Goal: Information Seeking & Learning: Learn about a topic

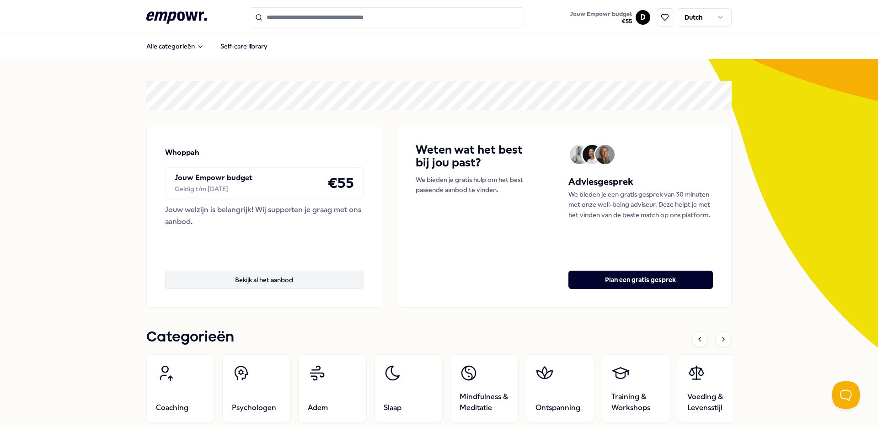
click at [307, 277] on button "Bekijk al het aanbod" at bounding box center [264, 280] width 199 height 18
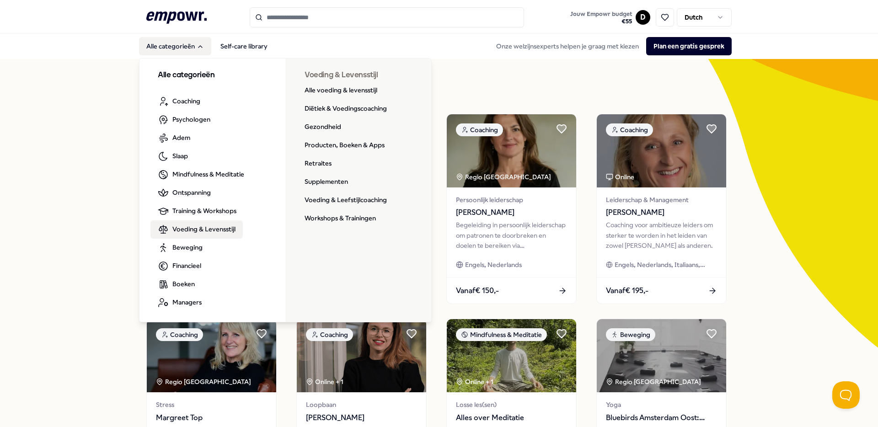
click at [189, 236] on link "Voeding & Levensstijl" at bounding box center [196, 229] width 92 height 18
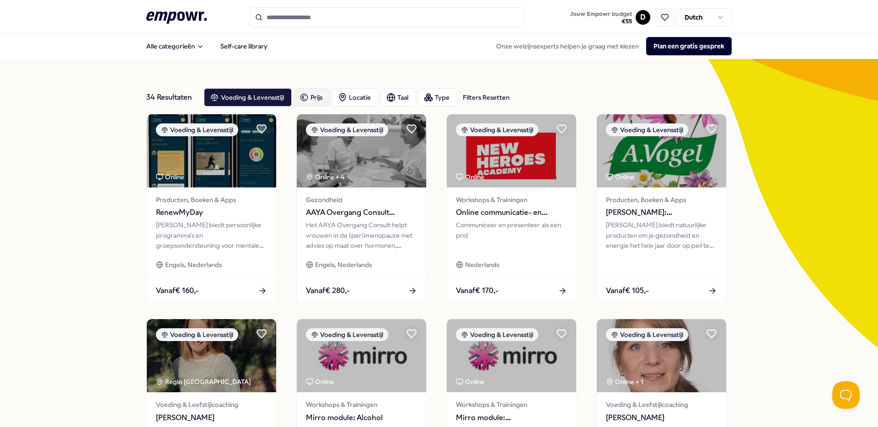
click at [317, 93] on div "Prijs" at bounding box center [312, 97] width 37 height 18
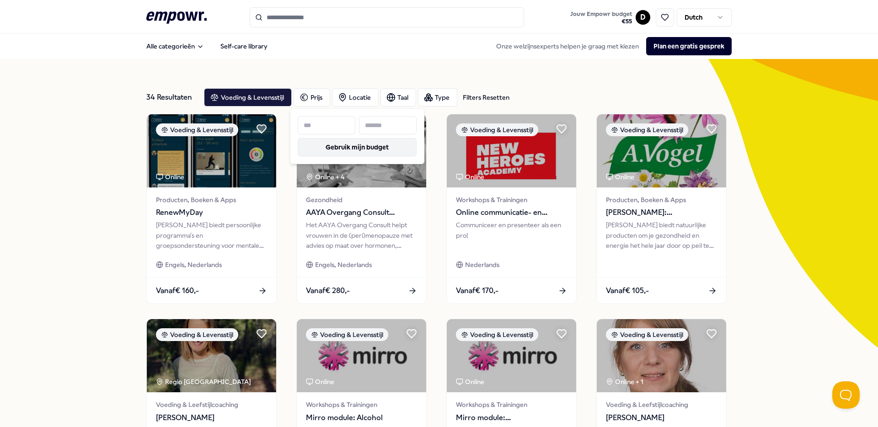
click at [352, 146] on button "Gebruik mijn budget" at bounding box center [357, 147] width 119 height 18
type input "**"
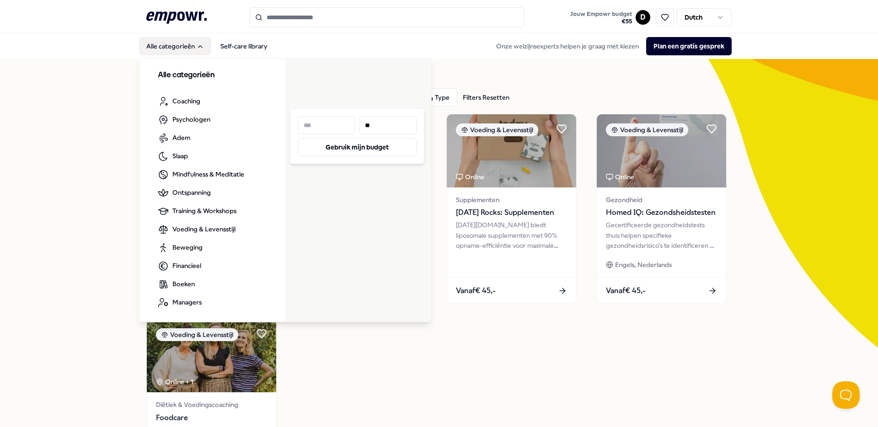
click at [176, 72] on h3 "Alle categorieën" at bounding box center [213, 76] width 110 height 12
click at [171, 48] on button "Alle categorieën" at bounding box center [175, 46] width 72 height 18
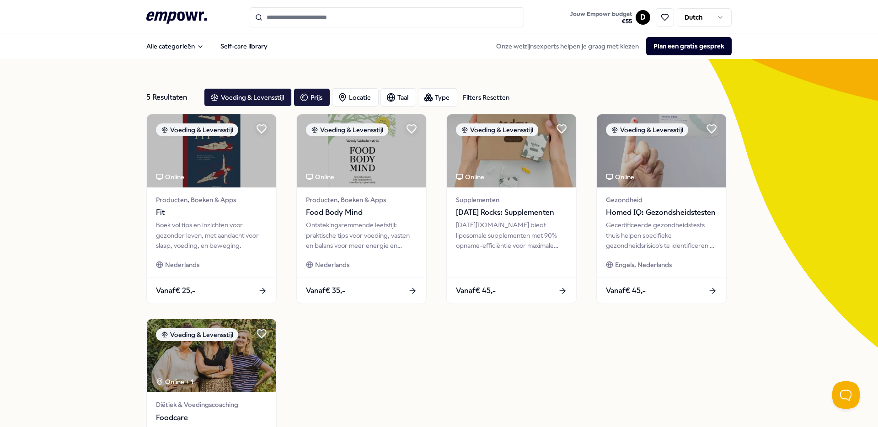
click at [148, 20] on icon ".empowr-logo_svg__cls-1{fill:#03032f}" at bounding box center [176, 17] width 60 height 17
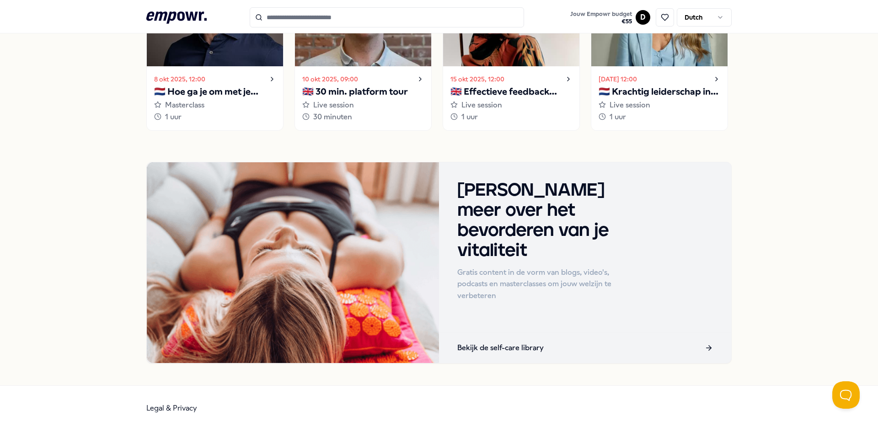
scroll to position [776, 0]
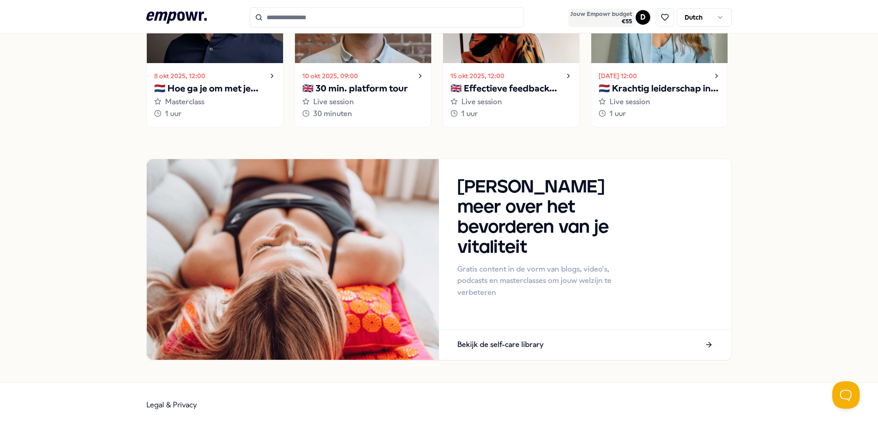
click at [622, 16] on span "Jouw Empowr budget" at bounding box center [601, 14] width 62 height 7
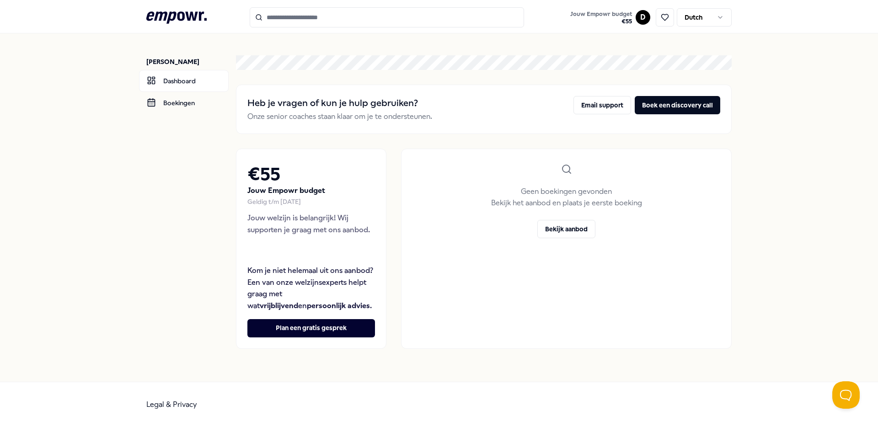
click at [178, 13] on icon at bounding box center [176, 17] width 60 height 12
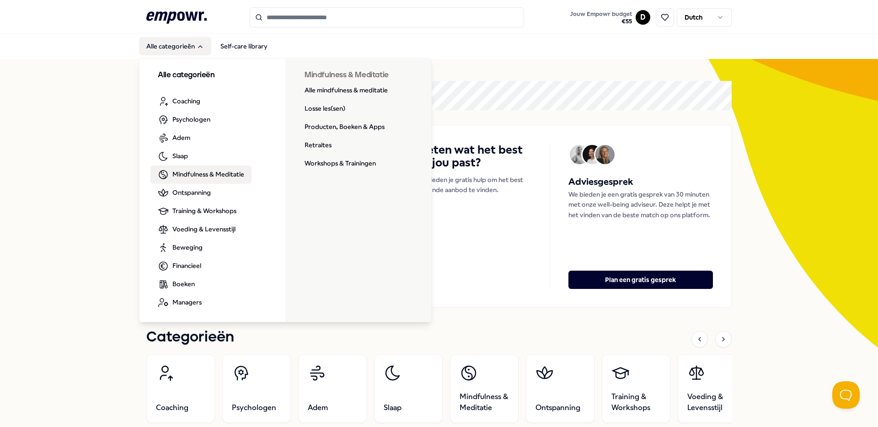
click at [172, 172] on span "Mindfulness & Meditatie" at bounding box center [208, 174] width 72 height 10
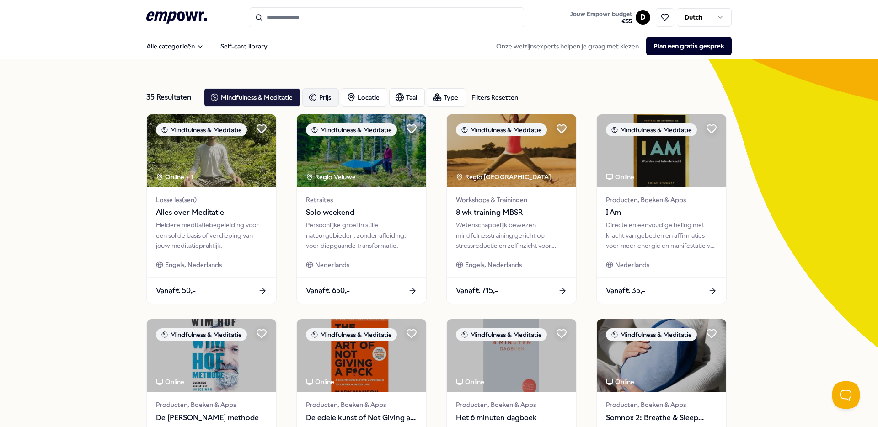
click at [302, 100] on div "Prijs" at bounding box center [320, 97] width 37 height 18
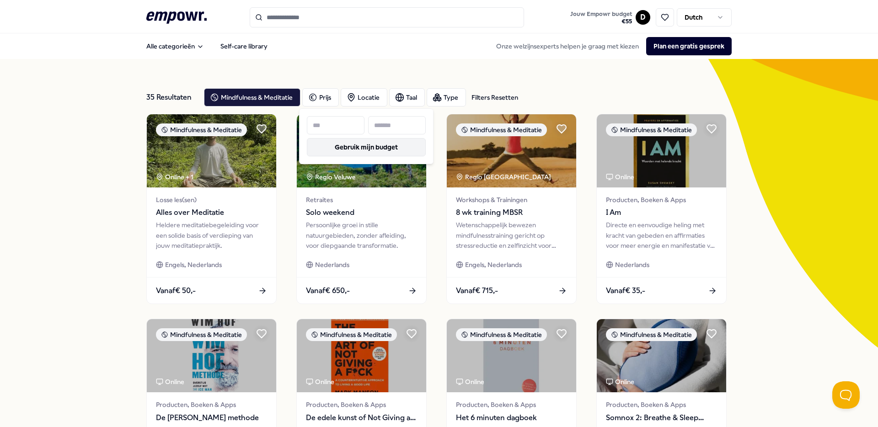
click at [322, 148] on button "Gebruik mijn budget" at bounding box center [366, 147] width 119 height 18
type input "**"
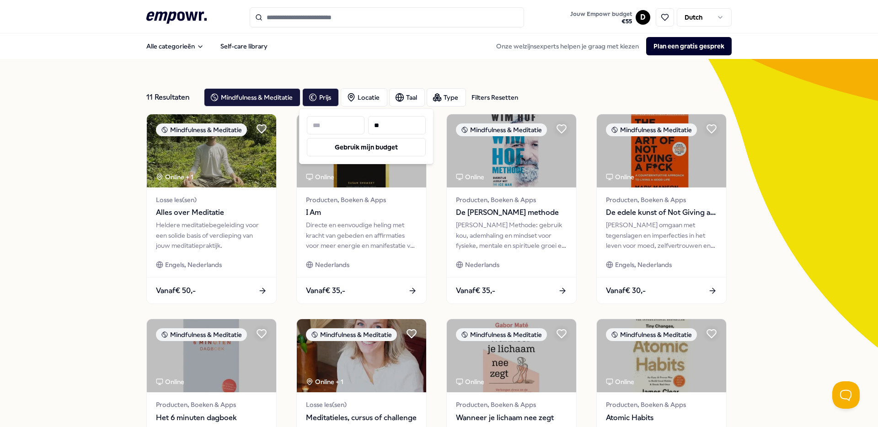
click at [91, 271] on div "11 Resultaten Filters Resetten Mindfulness & Meditatie Prijs Locatie Taal Type …" at bounding box center [439, 416] width 878 height 714
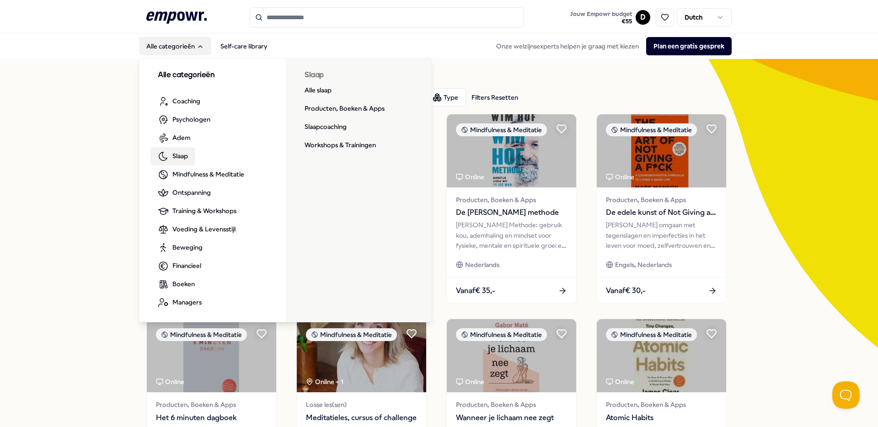
click at [191, 155] on link "Slaap" at bounding box center [172, 156] width 45 height 18
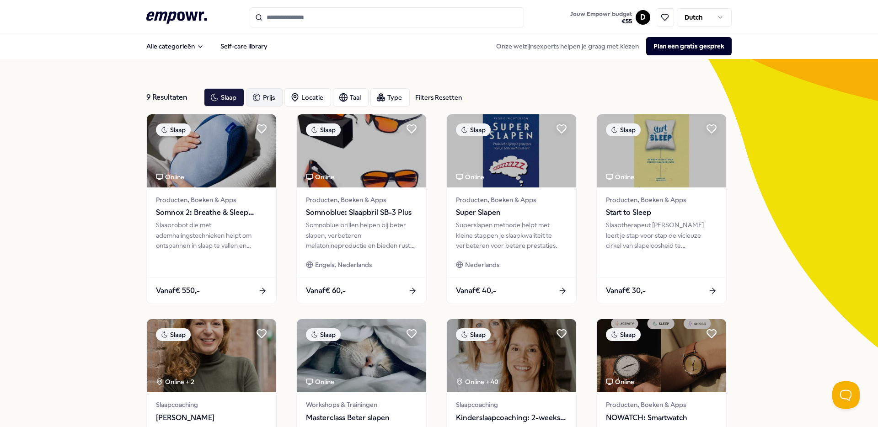
click at [273, 98] on div "Prijs" at bounding box center [264, 97] width 37 height 18
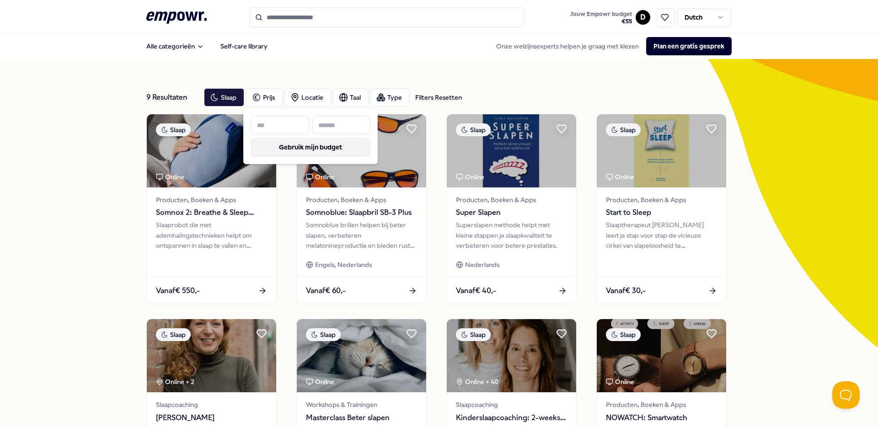
click at [296, 144] on button "Gebruik mijn budget" at bounding box center [310, 147] width 119 height 18
type input "**"
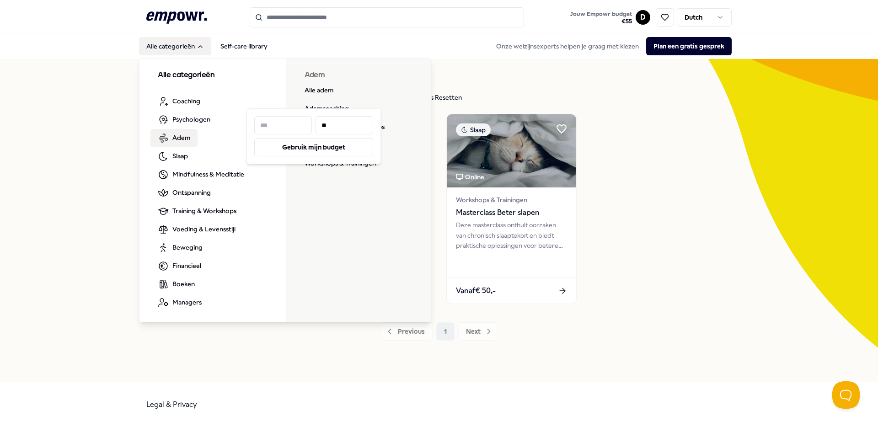
click at [181, 143] on span "Adem" at bounding box center [181, 138] width 18 height 10
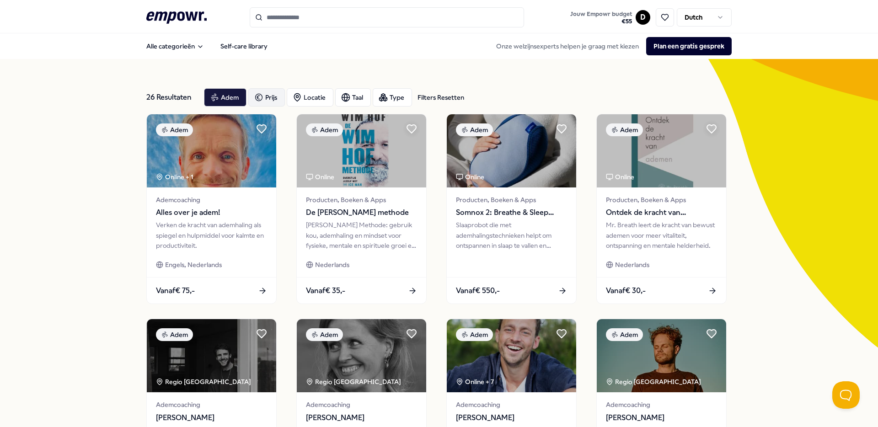
click at [256, 93] on icon "button" at bounding box center [258, 97] width 9 height 11
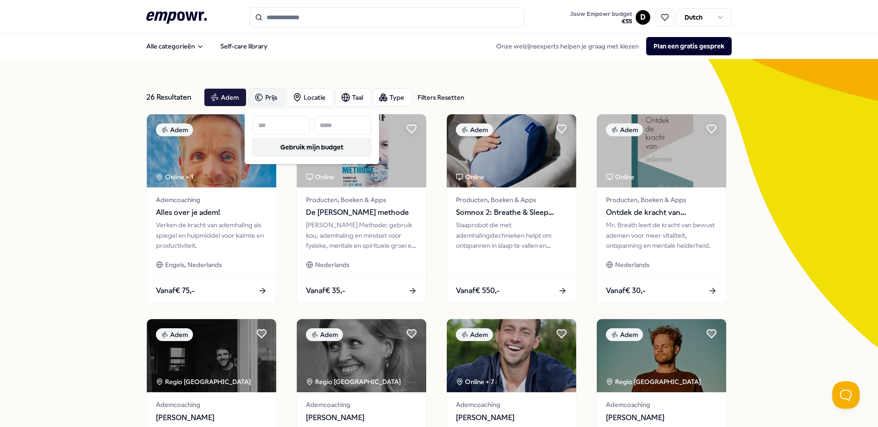
click at [293, 147] on button "Gebruik mijn budget" at bounding box center [312, 147] width 119 height 18
type input "**"
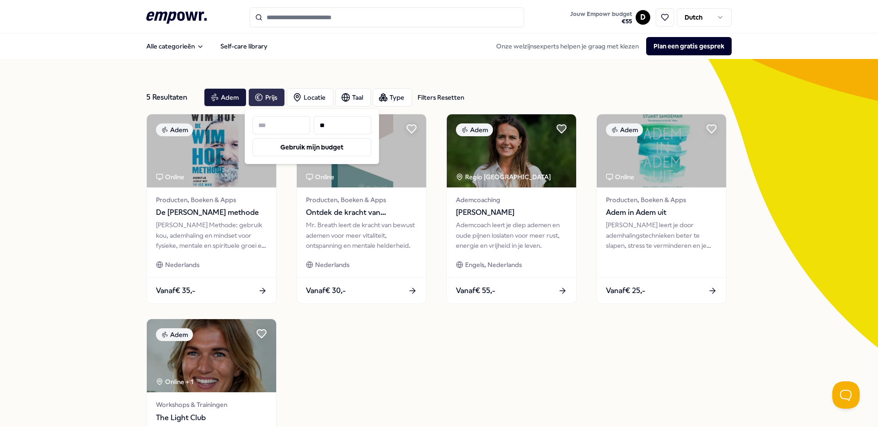
click at [488, 376] on div "Adem Online Producten, Boeken & Apps De Wim Hof methode Wim Hof Methode: gebrui…" at bounding box center [439, 312] width 586 height 396
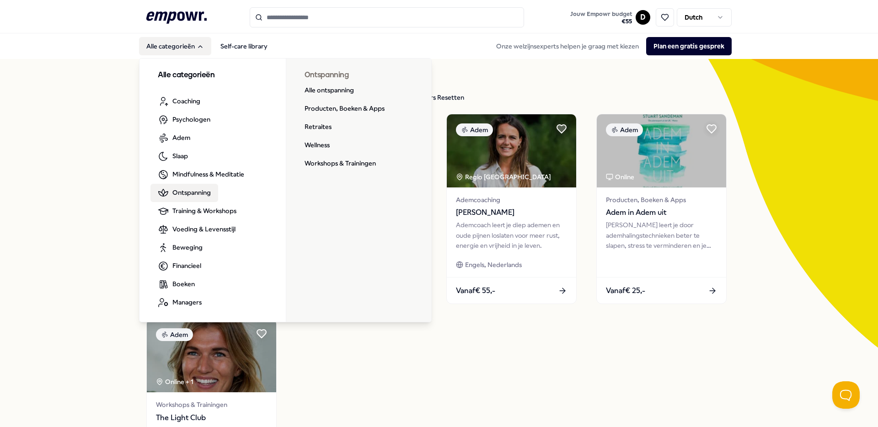
click at [182, 191] on span "Ontspanning" at bounding box center [191, 193] width 38 height 10
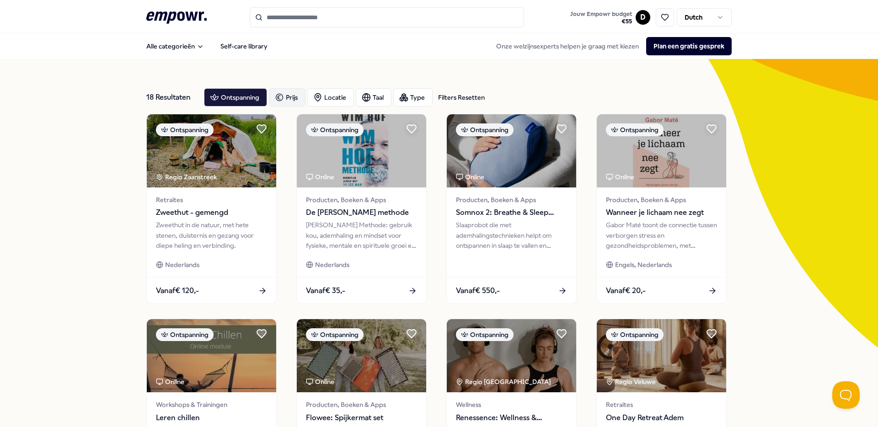
click at [283, 100] on div "Prijs" at bounding box center [287, 97] width 37 height 18
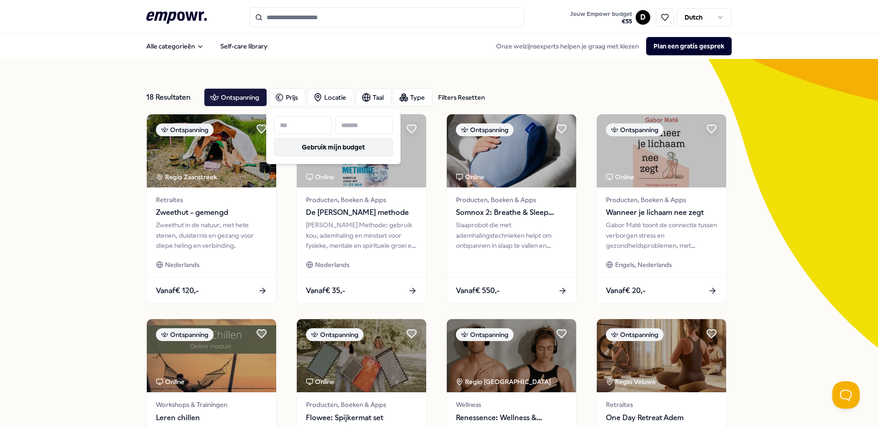
click at [303, 150] on button "Gebruik mijn budget" at bounding box center [333, 147] width 119 height 18
type input "**"
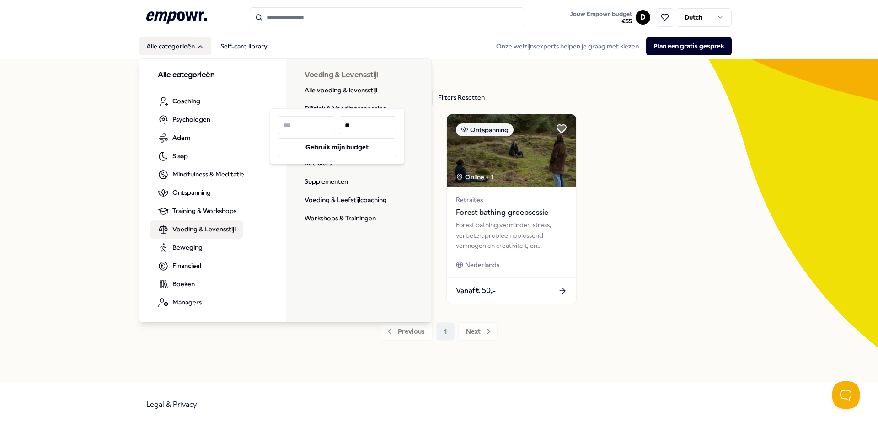
click at [198, 227] on span "Voeding & Levensstijl" at bounding box center [203, 229] width 63 height 10
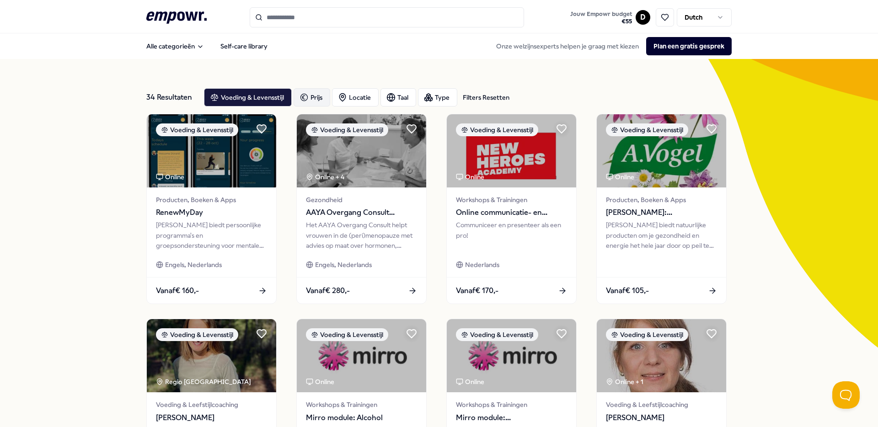
click at [311, 96] on div "Prijs" at bounding box center [312, 97] width 37 height 18
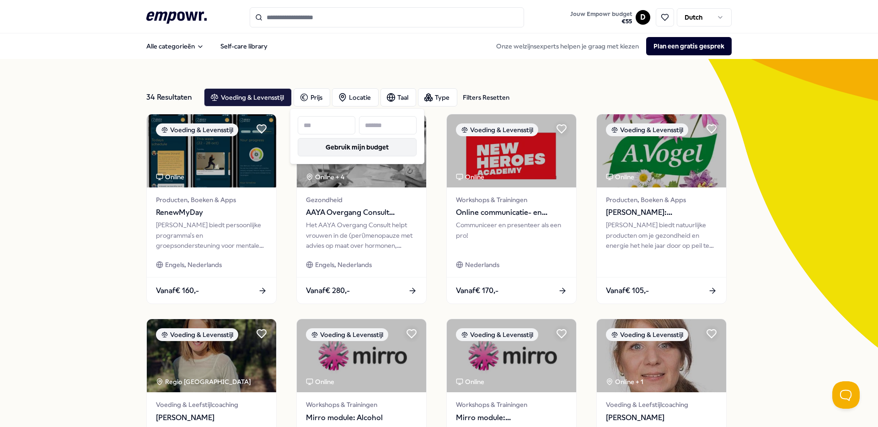
click at [326, 151] on button "Gebruik mijn budget" at bounding box center [357, 147] width 119 height 18
type input "**"
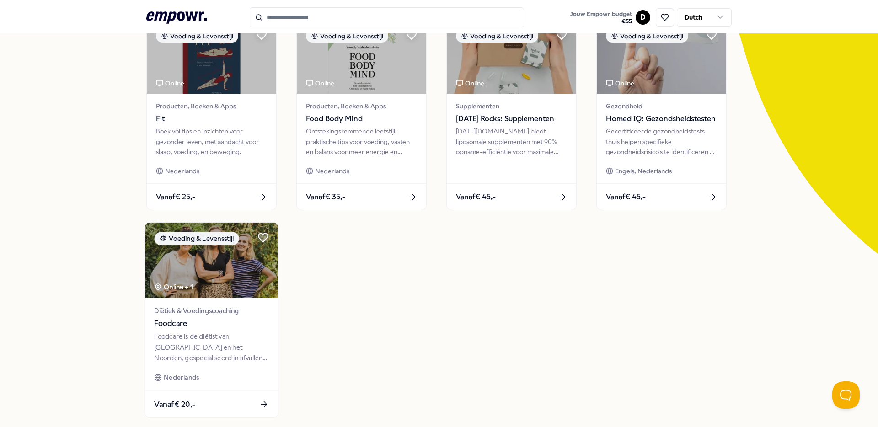
scroll to position [134, 0]
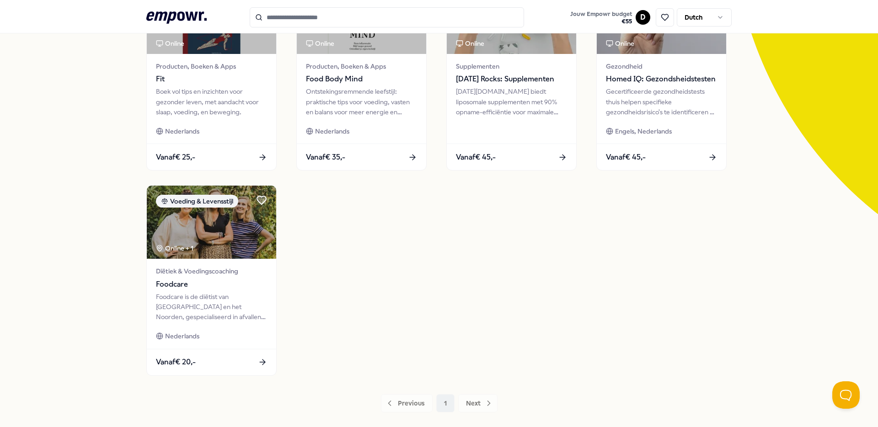
click at [174, 12] on icon ".empowr-logo_svg__cls-1{fill:#03032f}" at bounding box center [176, 17] width 60 height 17
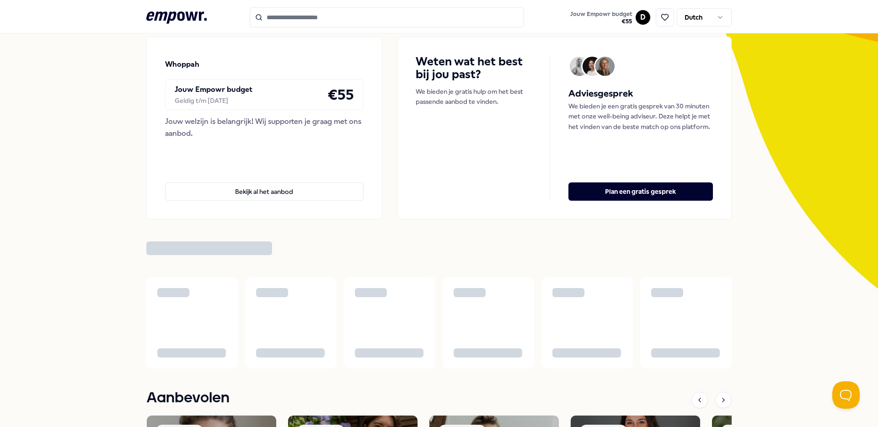
scroll to position [3, 0]
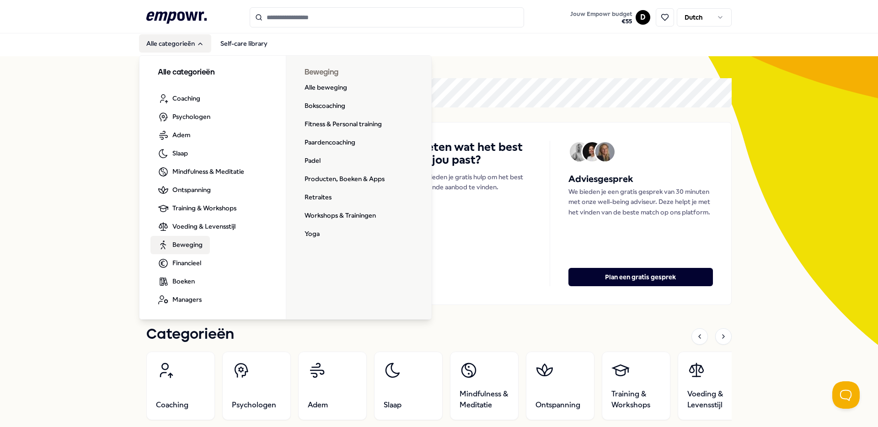
click at [172, 244] on span "Beweging" at bounding box center [187, 245] width 30 height 10
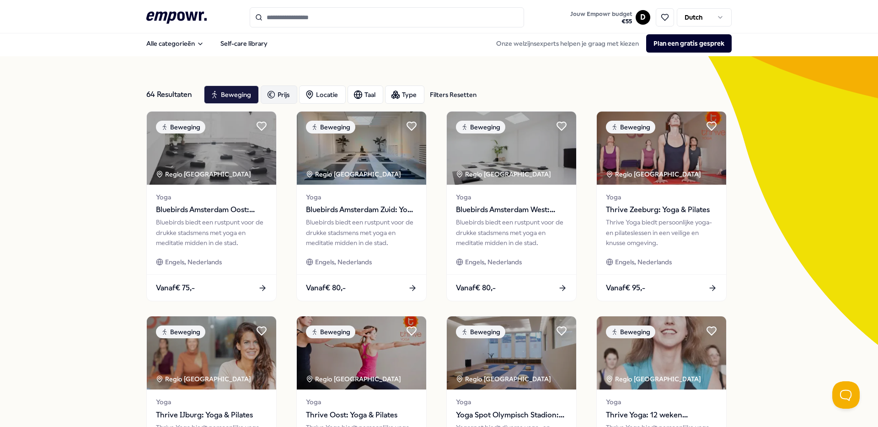
click at [286, 90] on div "Prijs" at bounding box center [279, 95] width 37 height 18
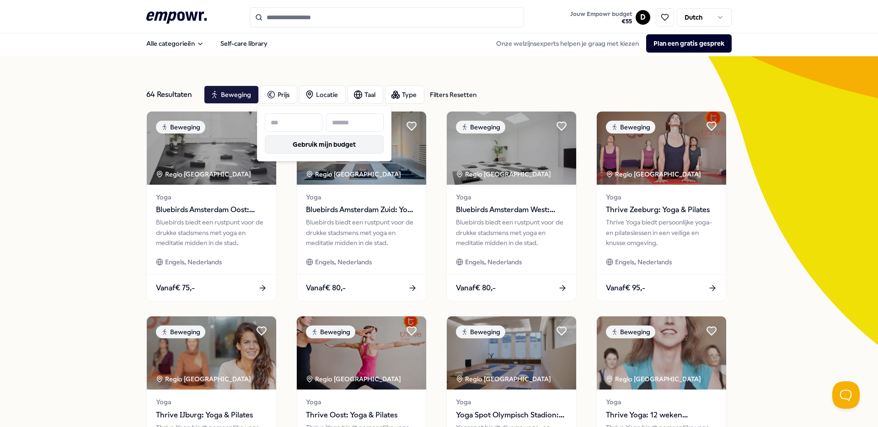
click at [284, 150] on button "Gebruik mijn budget" at bounding box center [324, 144] width 119 height 18
type input "**"
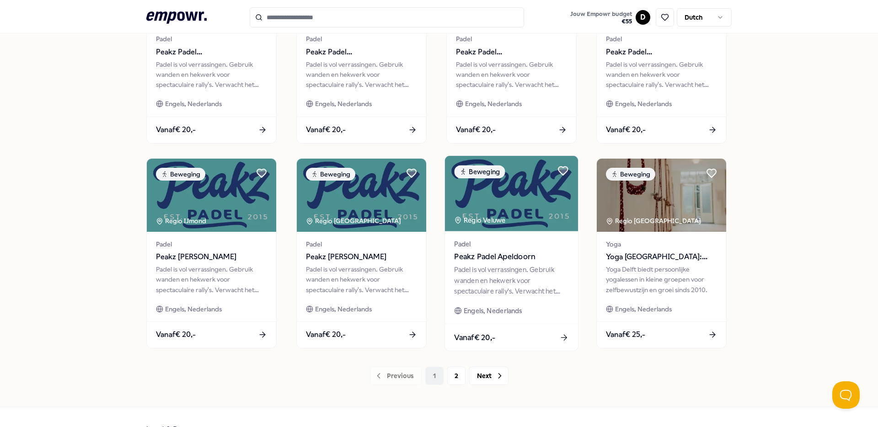
scroll to position [367, 0]
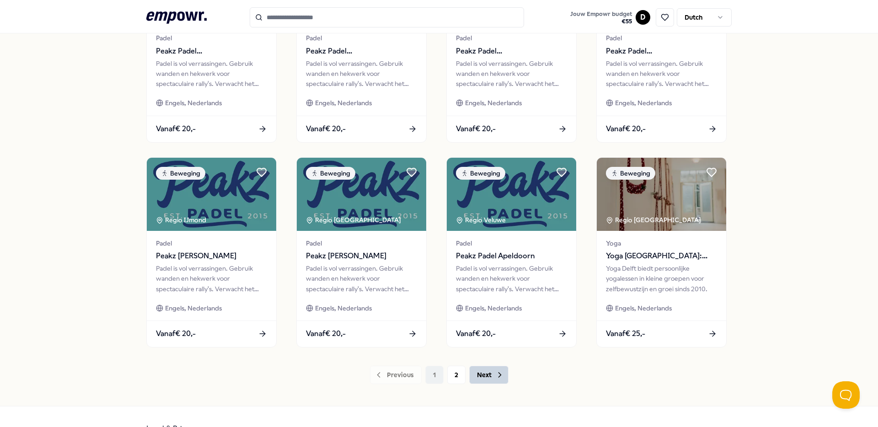
click at [484, 375] on button "Next" at bounding box center [488, 375] width 39 height 18
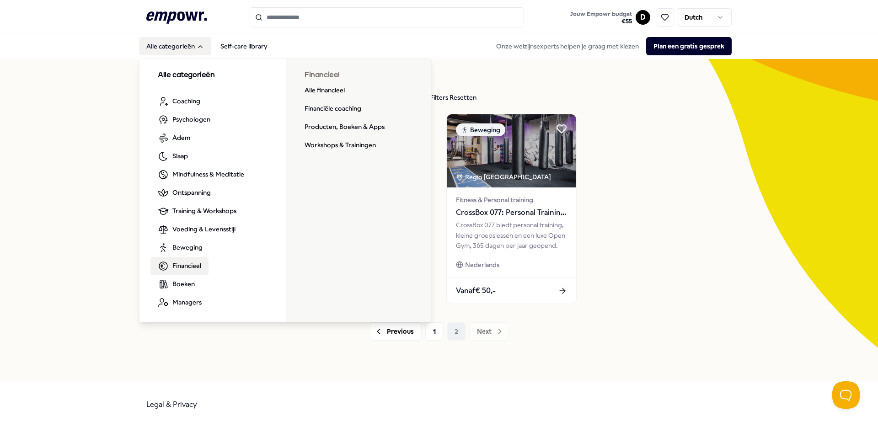
click at [184, 267] on span "Financieel" at bounding box center [186, 266] width 29 height 10
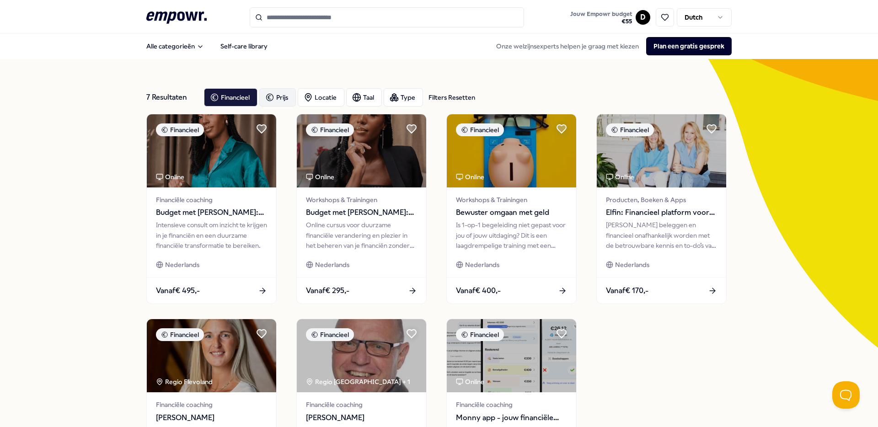
click at [270, 96] on icon "button" at bounding box center [270, 97] width 7 height 7
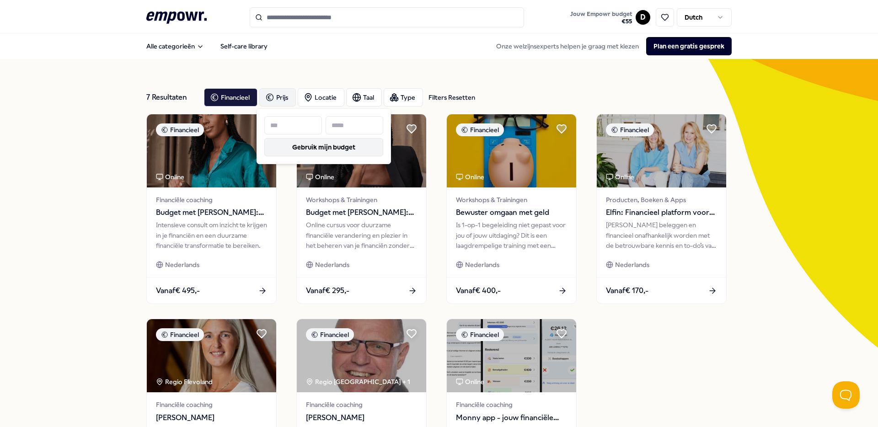
click at [297, 149] on button "Gebruik mijn budget" at bounding box center [323, 147] width 119 height 18
type input "**"
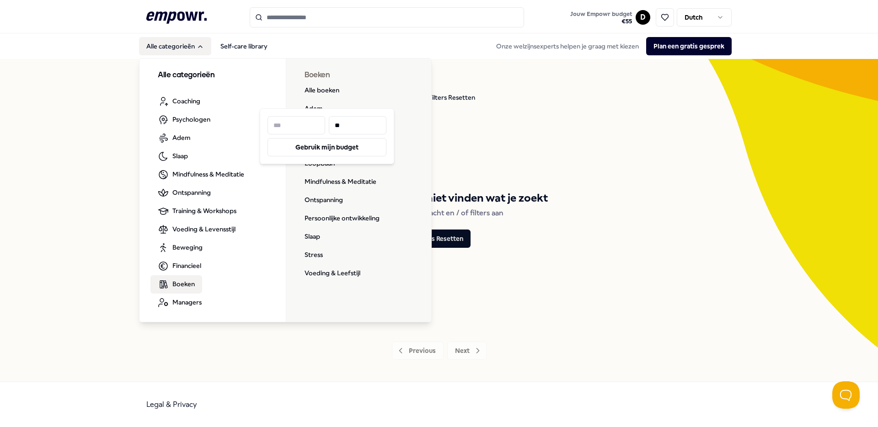
click at [183, 288] on span "Boeken" at bounding box center [183, 284] width 22 height 10
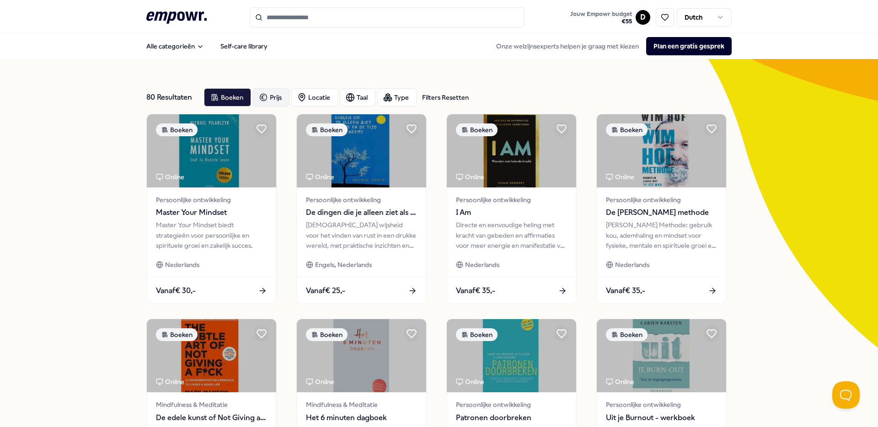
click at [280, 97] on div "Prijs" at bounding box center [271, 97] width 37 height 18
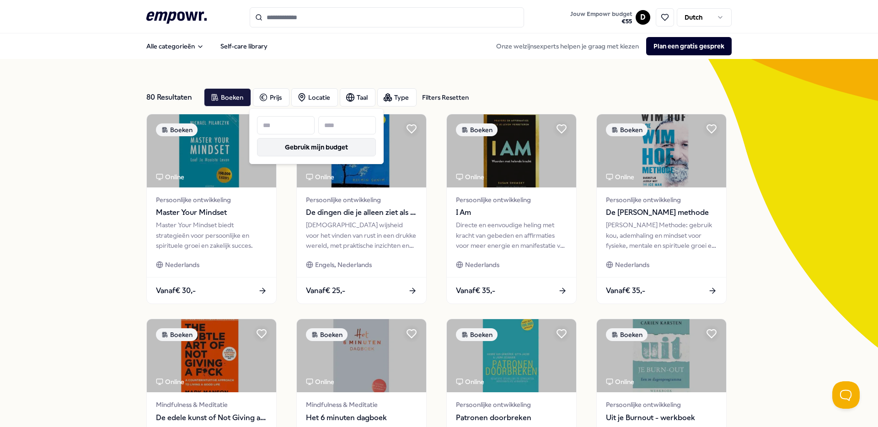
click at [311, 150] on button "Gebruik mijn budget" at bounding box center [316, 147] width 119 height 18
type input "**"
click at [287, 148] on button "Gebruik mijn budget" at bounding box center [316, 147] width 119 height 18
click at [569, 103] on div "Boeken Prijs Locatie Taal Type Filters Resetten" at bounding box center [468, 97] width 528 height 18
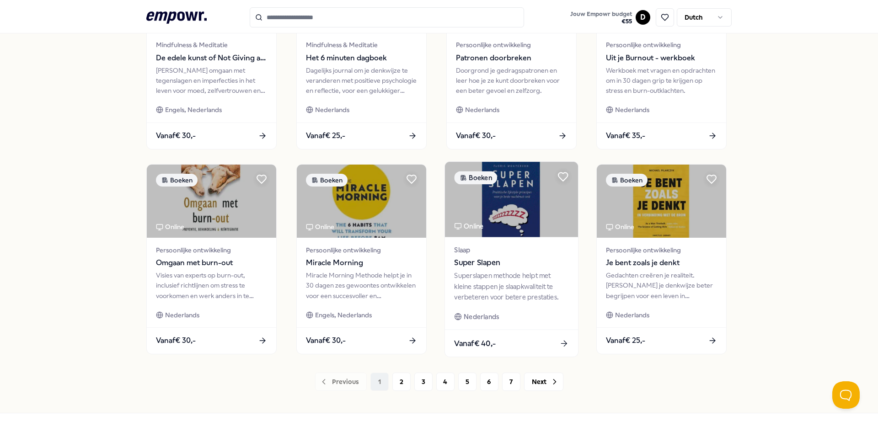
scroll to position [391, 0]
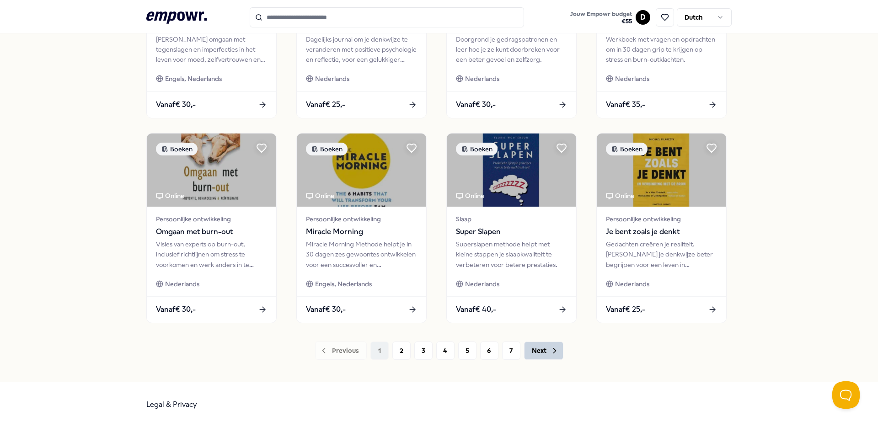
click at [542, 350] on button "Next" at bounding box center [543, 351] width 39 height 18
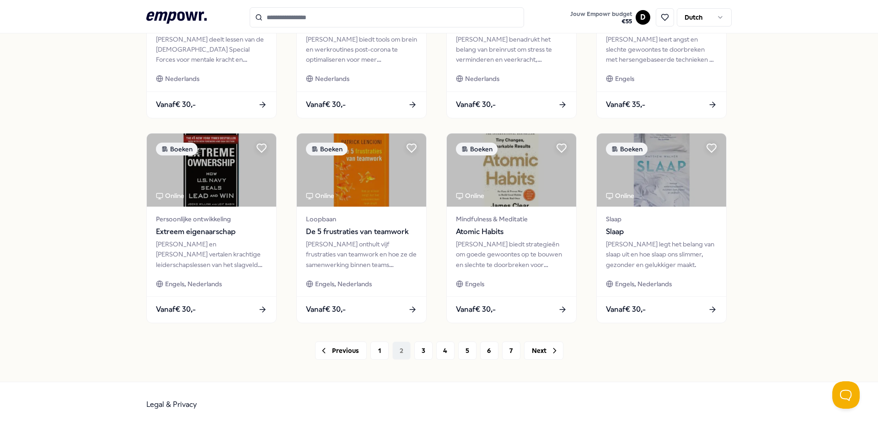
click at [102, 151] on div "78 Resultaten Filters Resetten Boeken Prijs Locatie Taal Type Filters Resetten …" at bounding box center [439, 25] width 878 height 714
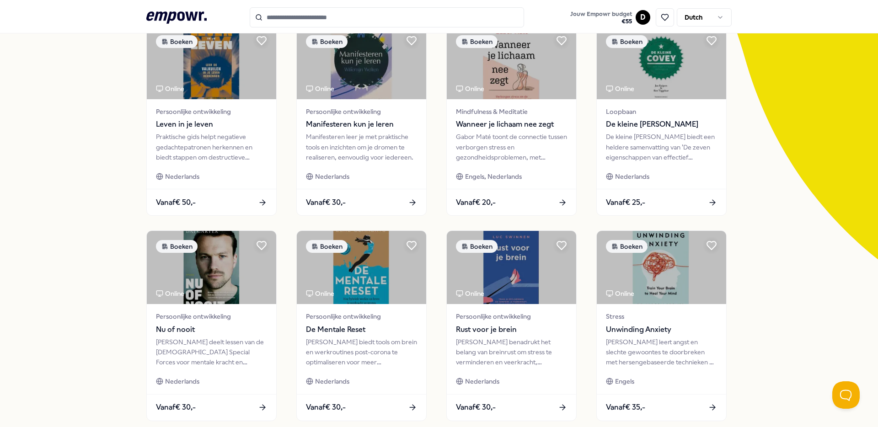
scroll to position [391, 0]
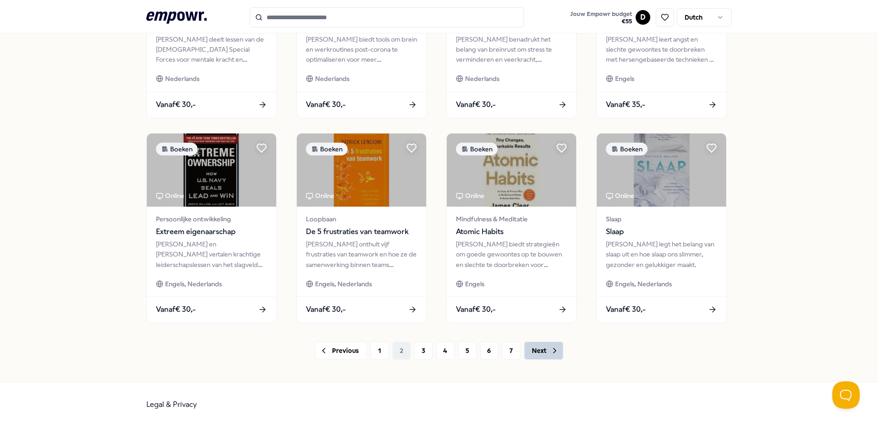
click at [543, 349] on button "Next" at bounding box center [543, 351] width 39 height 18
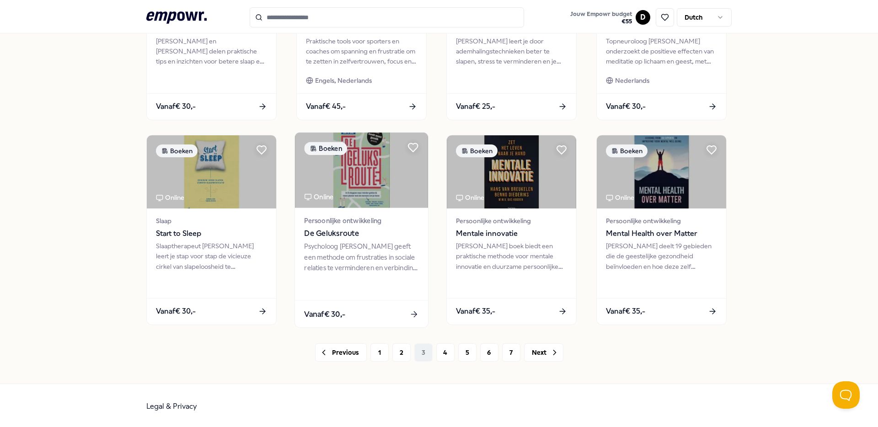
scroll to position [391, 0]
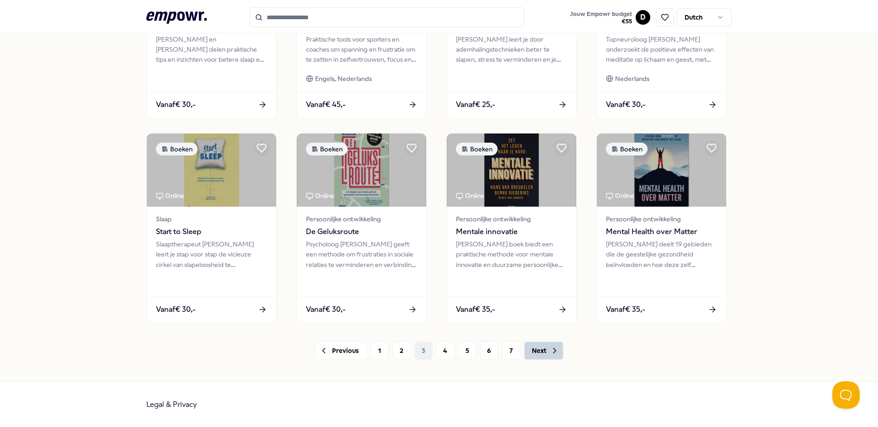
click at [544, 353] on button "Next" at bounding box center [543, 351] width 39 height 18
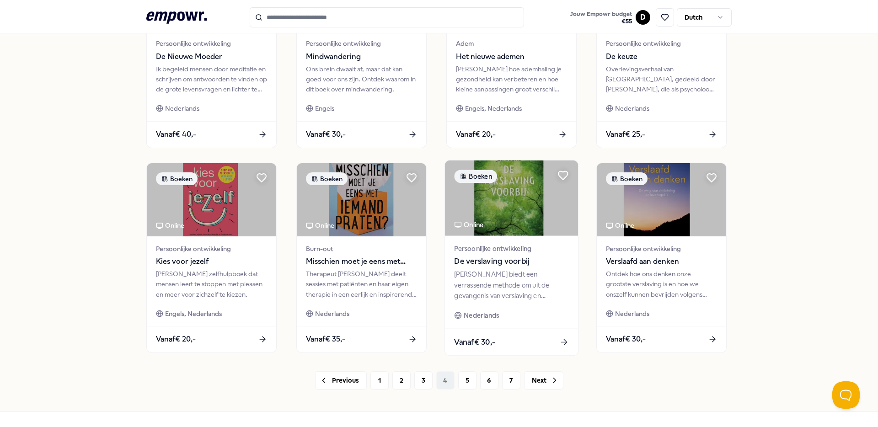
scroll to position [362, 0]
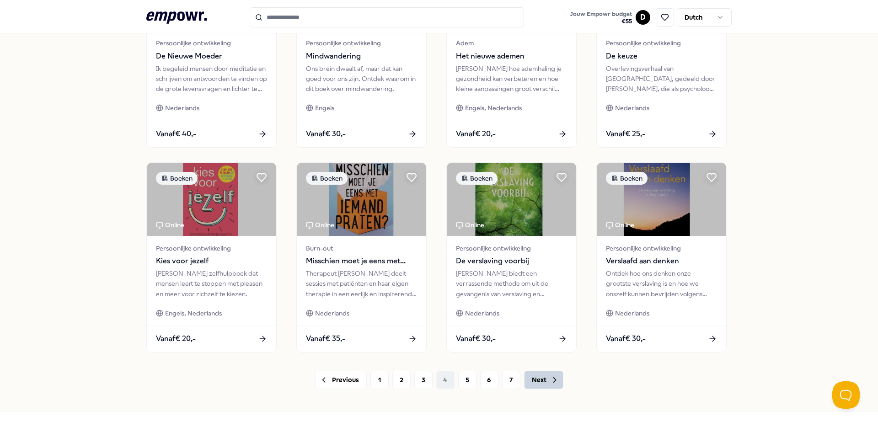
click at [550, 381] on icon at bounding box center [554, 380] width 9 height 9
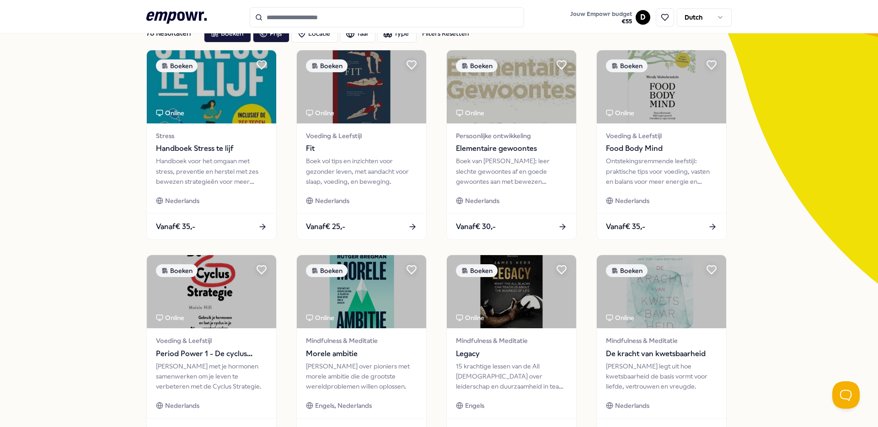
scroll to position [391, 0]
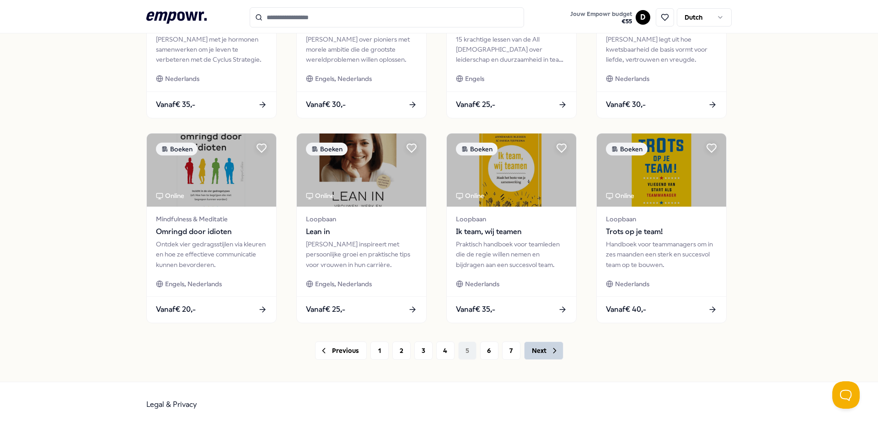
click at [538, 352] on button "Next" at bounding box center [543, 351] width 39 height 18
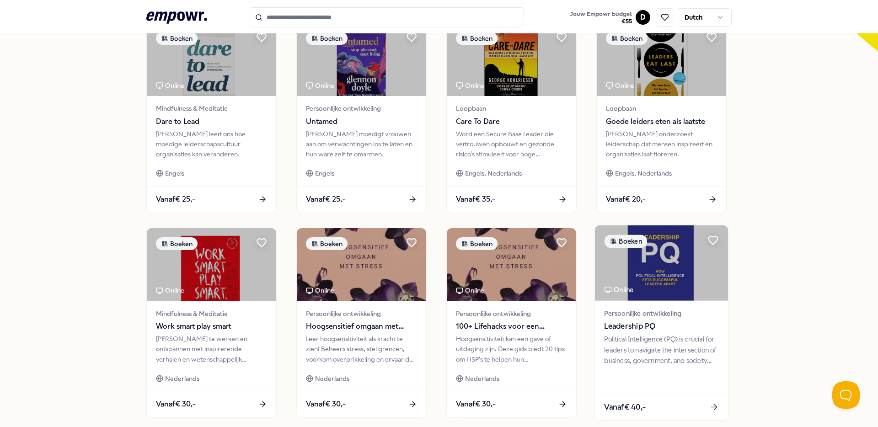
scroll to position [391, 0]
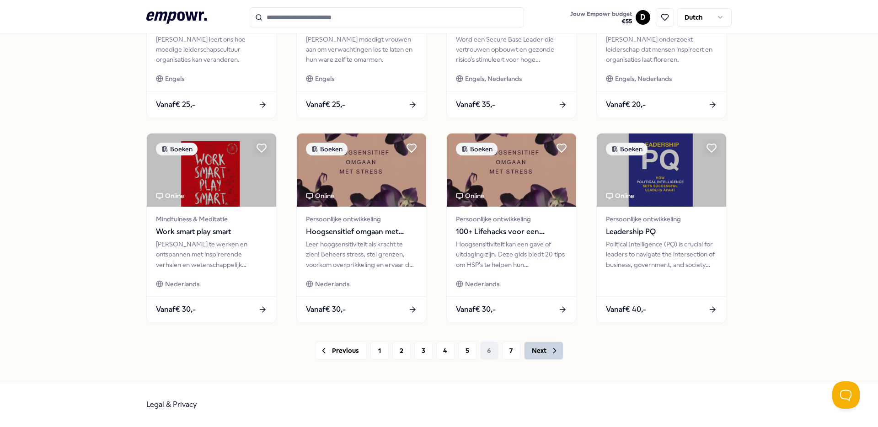
click at [538, 352] on button "Next" at bounding box center [543, 351] width 39 height 18
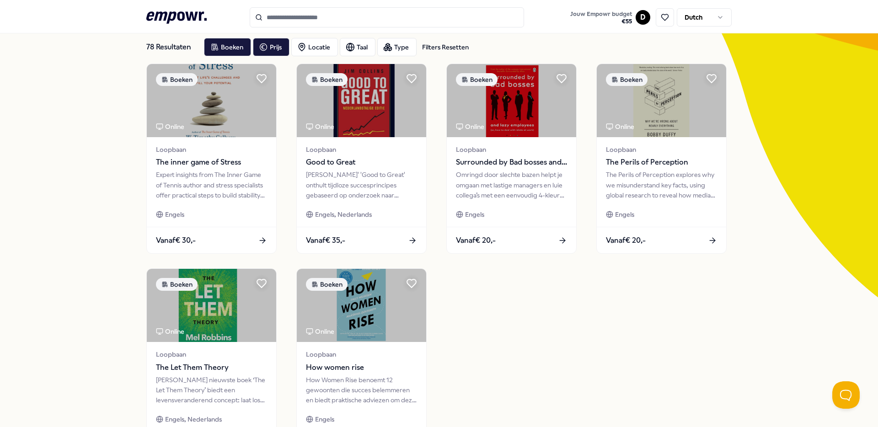
scroll to position [50, 0]
click at [398, 45] on div "Type" at bounding box center [396, 47] width 39 height 18
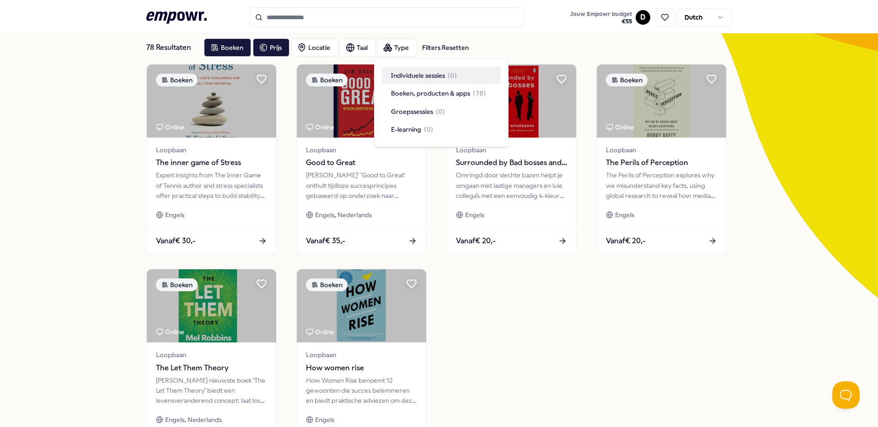
click at [127, 53] on div "78 Resultaten Filters Resetten Boeken Prijs Locatie Taal Type Filters Resetten …" at bounding box center [439, 263] width 878 height 509
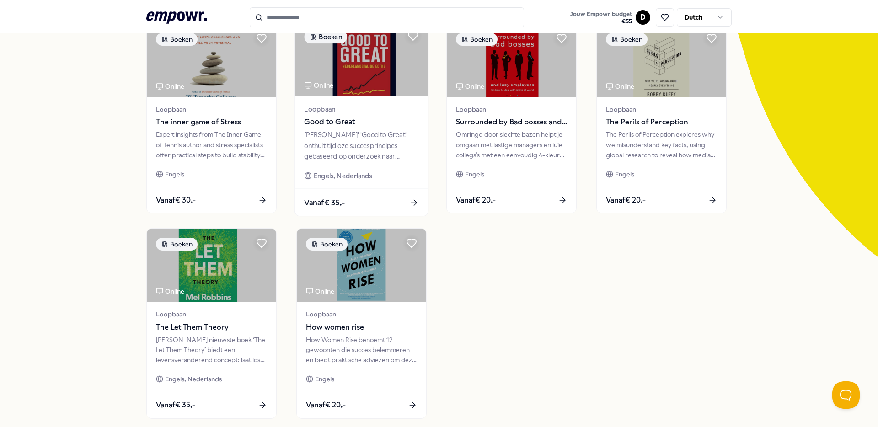
scroll to position [0, 0]
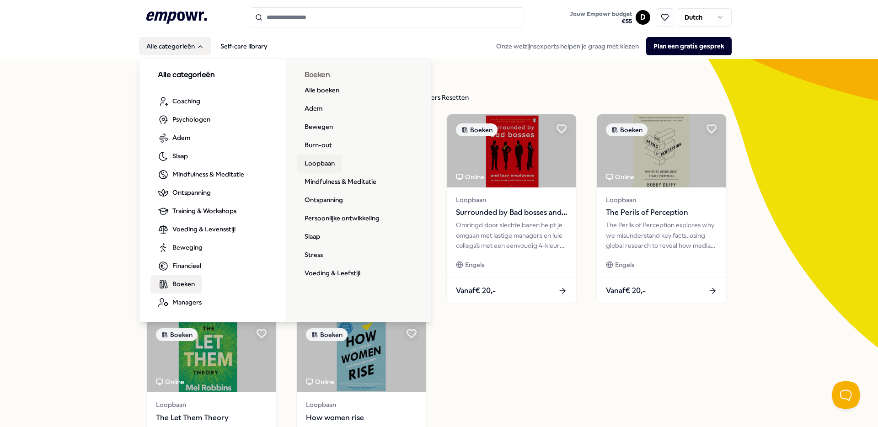
click at [310, 161] on link "Loopbaan" at bounding box center [319, 164] width 45 height 18
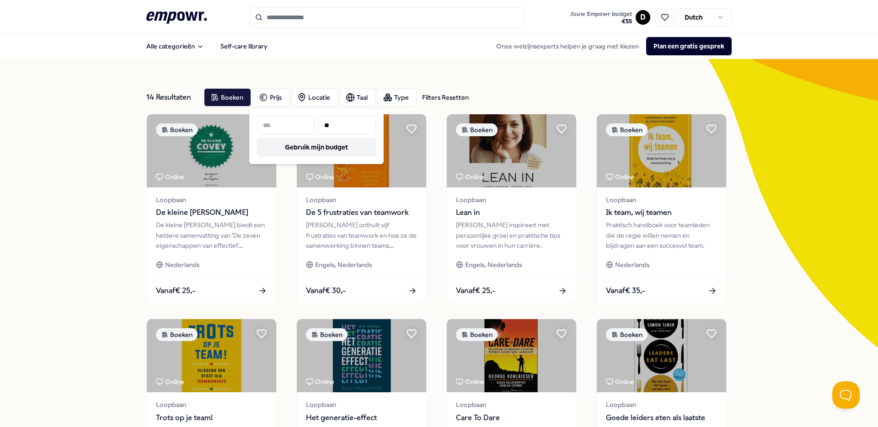
click at [288, 145] on button "Gebruik mijn budget" at bounding box center [316, 147] width 119 height 18
click at [776, 327] on div "14 Resultaten Filters Resetten Boeken Prijs Locatie Taal Type Filters Resetten …" at bounding box center [439, 416] width 878 height 714
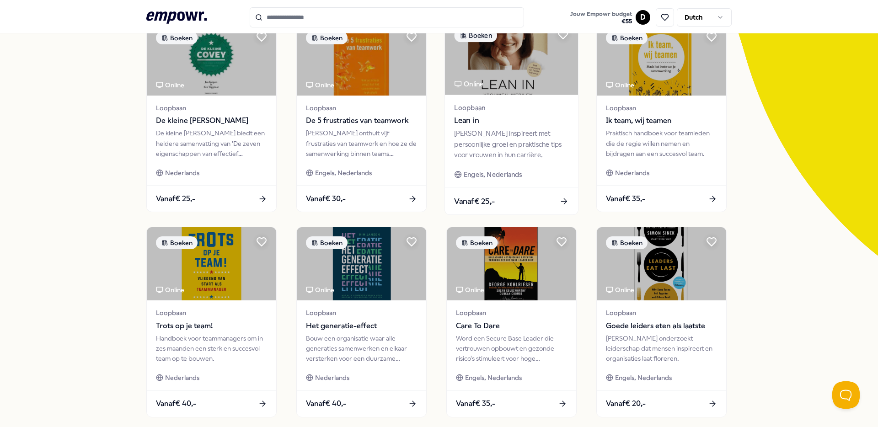
scroll to position [94, 0]
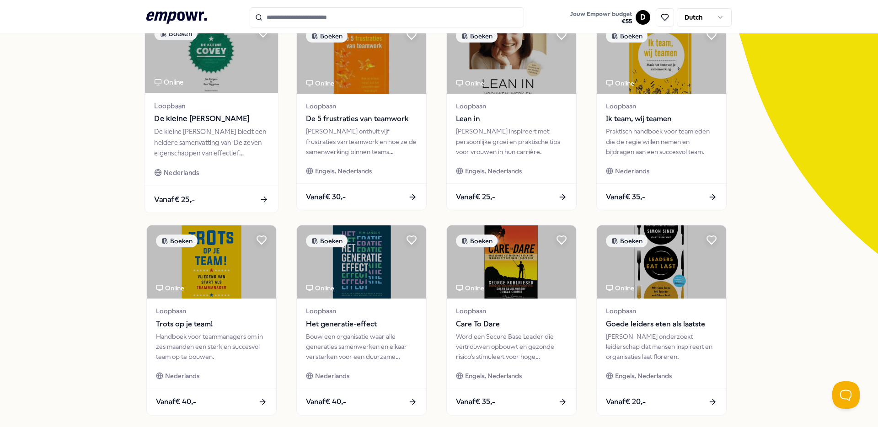
click at [203, 140] on div "De kleine Covey biedt een heldere samenvatting van 'De zeven eigenschappen van …" at bounding box center [211, 143] width 114 height 32
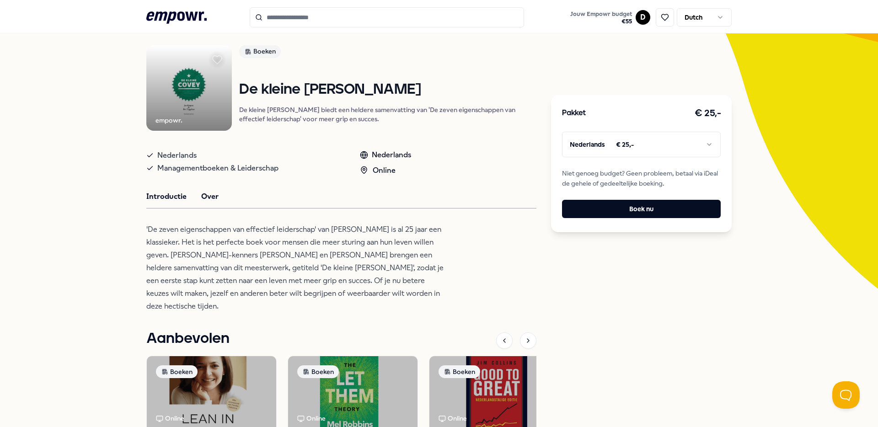
click at [202, 203] on button "Over" at bounding box center [209, 197] width 17 height 12
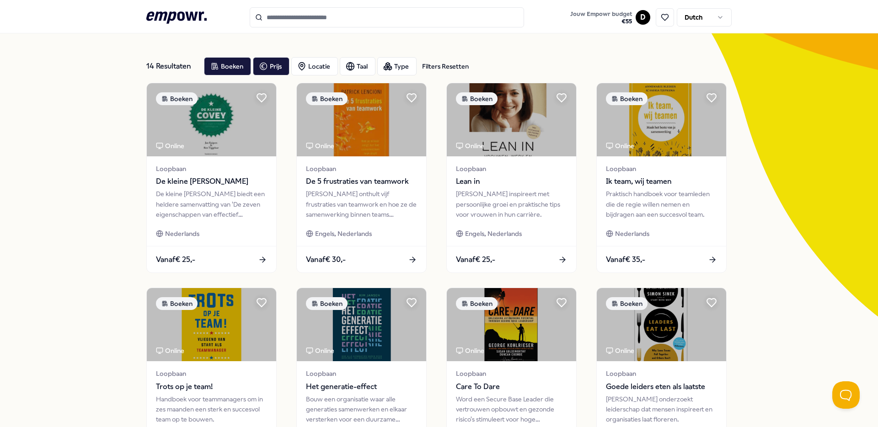
scroll to position [29, 0]
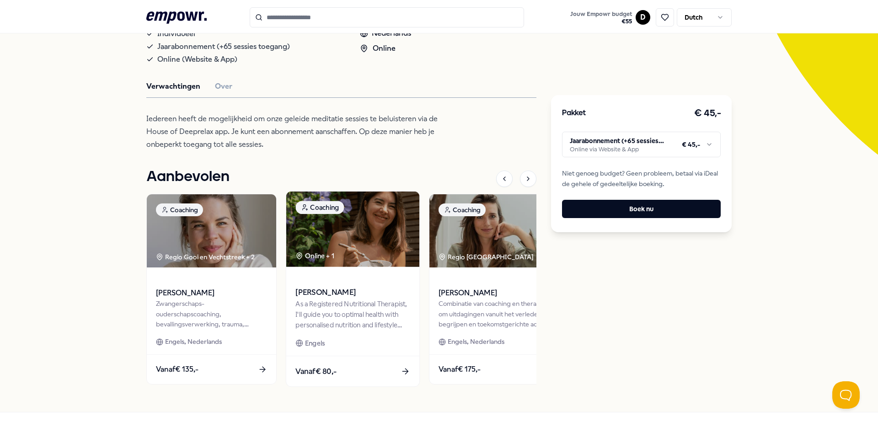
scroll to position [223, 0]
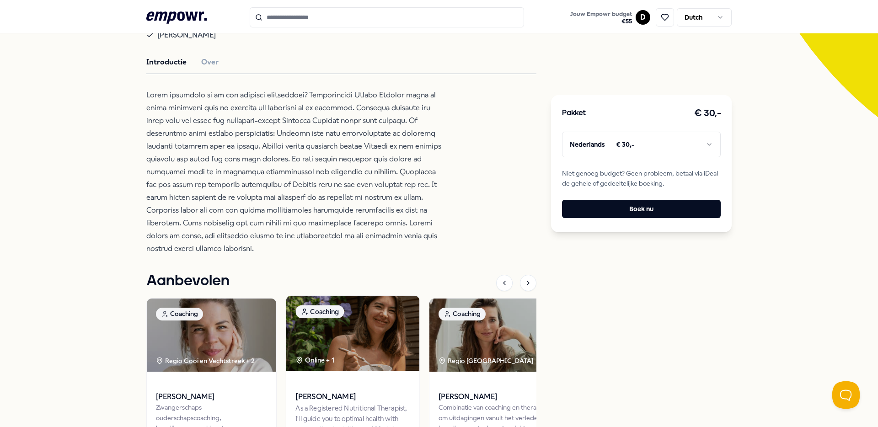
scroll to position [197, 0]
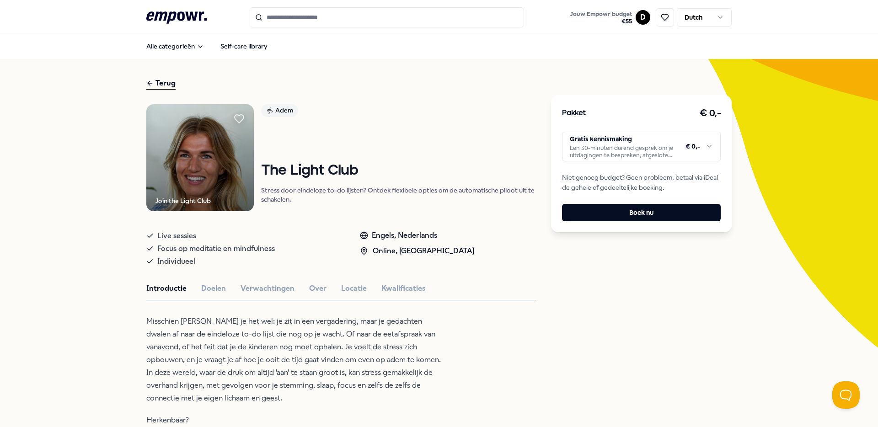
click at [255, 353] on p "Misschien herken je het wel: je zit in een vergadering, maar je gedachten dwale…" at bounding box center [294, 360] width 297 height 90
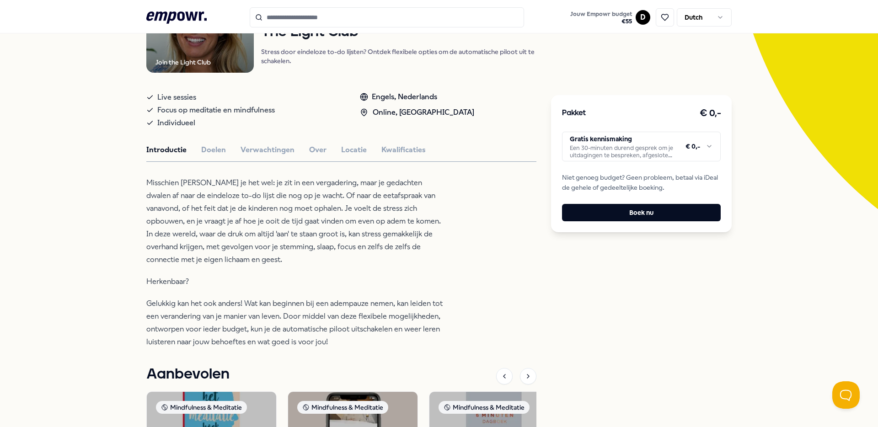
scroll to position [139, 0]
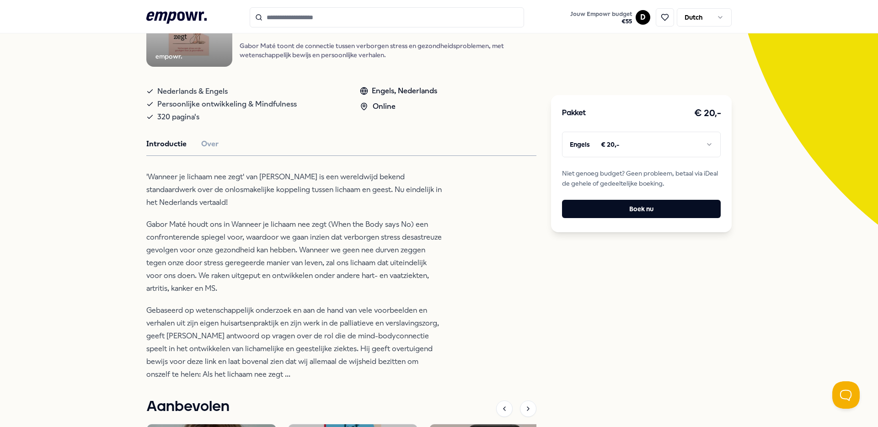
scroll to position [140, 0]
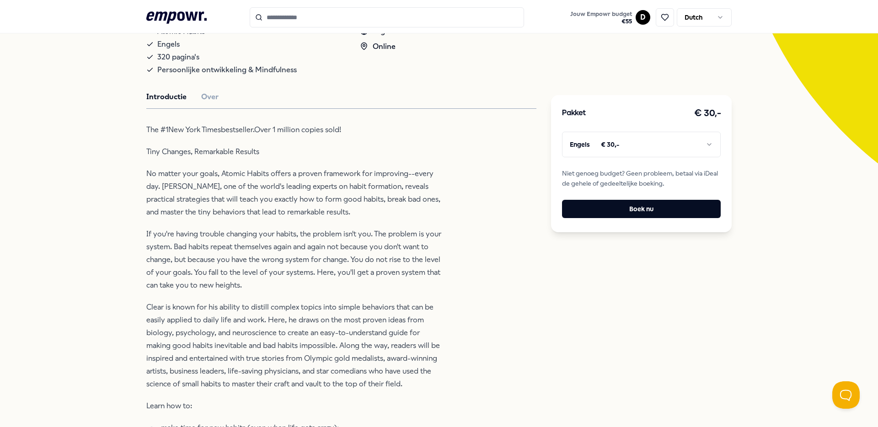
scroll to position [210, 0]
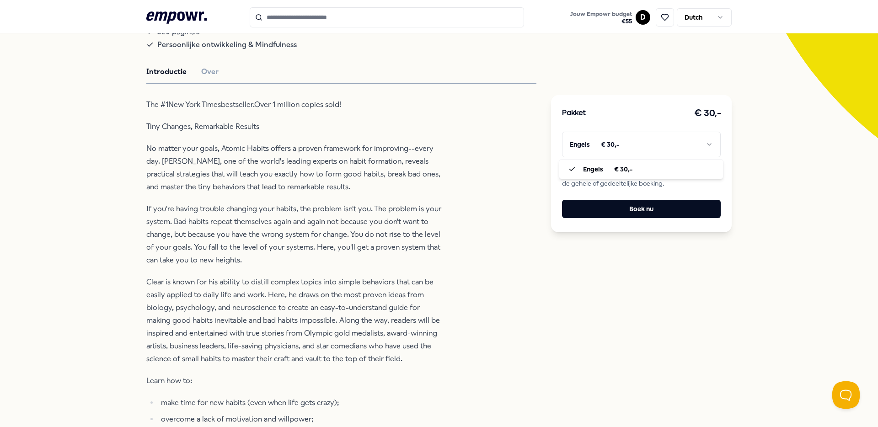
click at [586, 148] on html ".empowr-logo_svg__cls-1{fill:#03032f} Jouw Empowr budget € 55 D Dutch Alle cate…" at bounding box center [439, 213] width 878 height 427
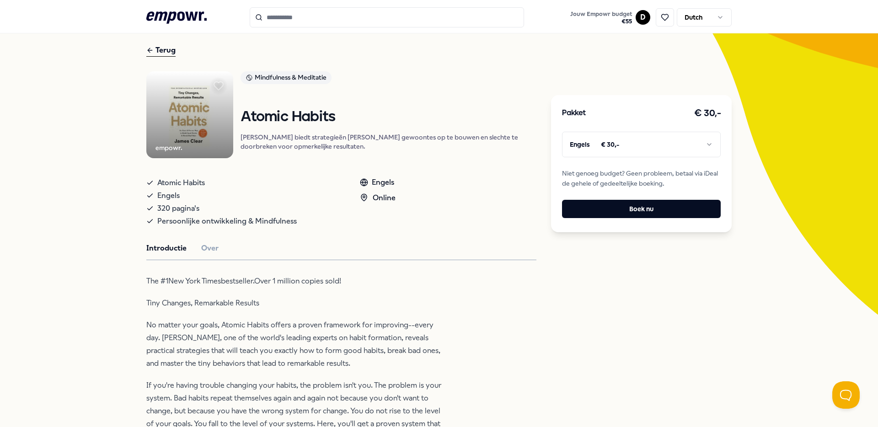
scroll to position [0, 0]
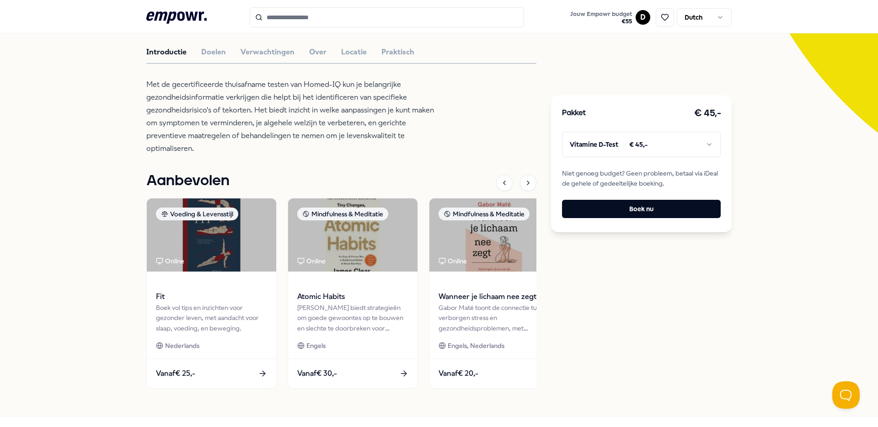
scroll to position [183, 0]
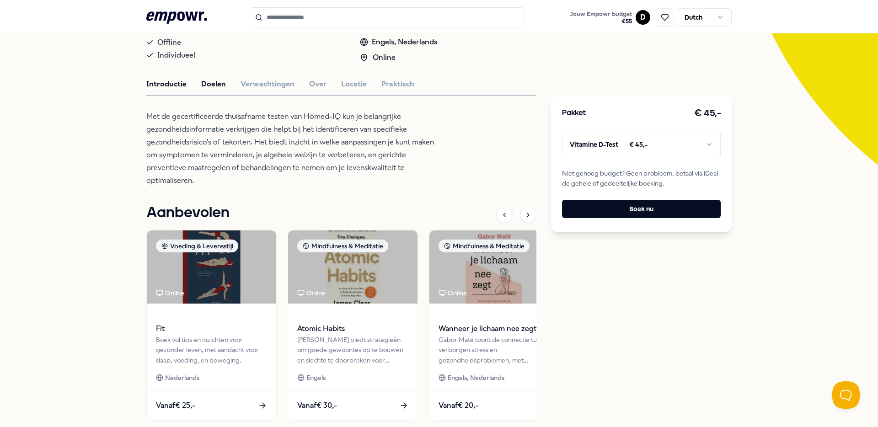
click at [212, 83] on button "Doelen" at bounding box center [213, 84] width 25 height 12
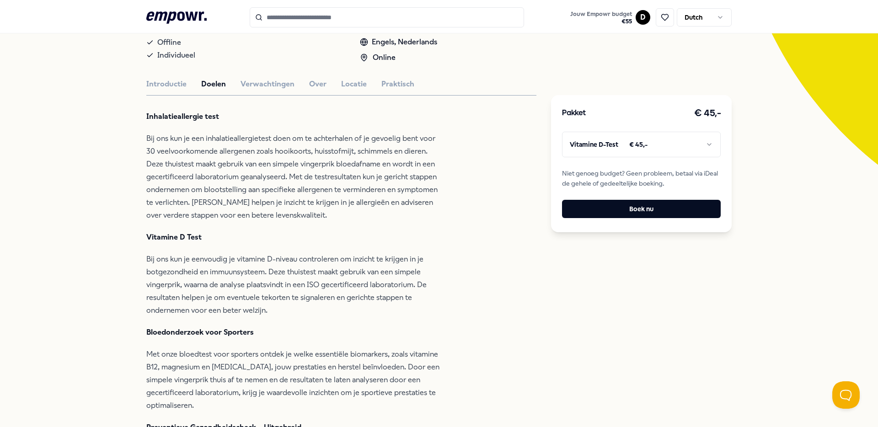
click at [583, 142] on html ".empowr-logo_svg__cls-1{fill:#03032f} Jouw Empowr budget € 55 D Dutch Alle cate…" at bounding box center [439, 213] width 878 height 427
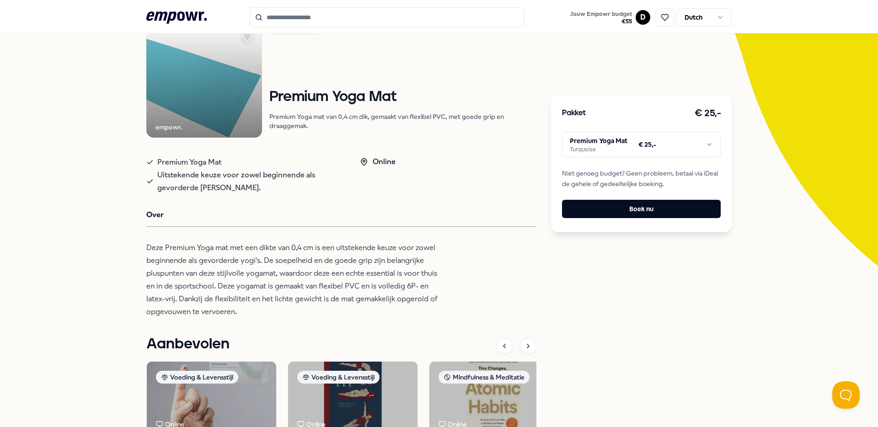
scroll to position [82, 0]
click at [205, 79] on img at bounding box center [204, 80] width 116 height 116
click at [234, 95] on img at bounding box center [204, 80] width 116 height 116
click at [646, 144] on html ".empowr-logo_svg__cls-1{fill:#03032f} Jouw Empowr budget € 55 D Dutch Alle cate…" at bounding box center [439, 213] width 878 height 427
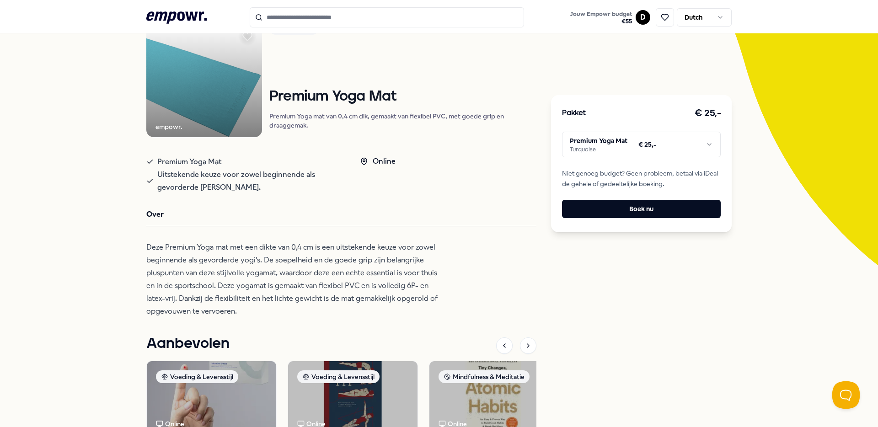
click at [645, 144] on html ".empowr-logo_svg__cls-1{fill:#03032f} Jouw Empowr budget € 55 D Dutch Alle cate…" at bounding box center [439, 213] width 878 height 427
